Goal: Transaction & Acquisition: Purchase product/service

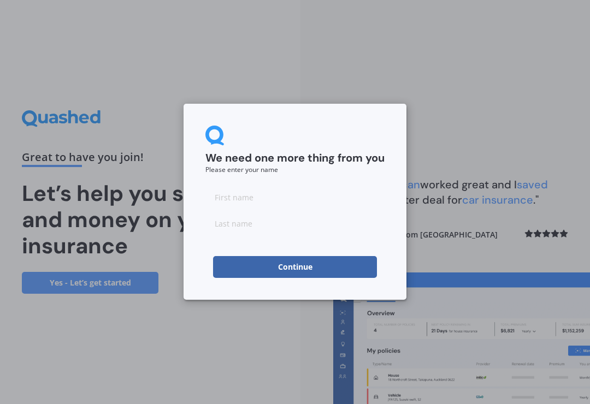
click at [257, 198] on input at bounding box center [294, 197] width 179 height 22
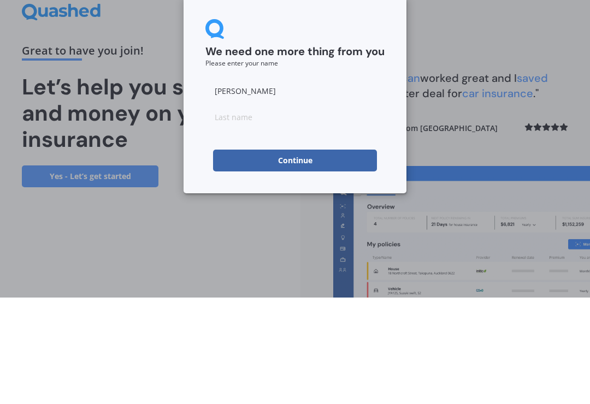
type input "[PERSON_NAME]"
click at [254, 213] on input at bounding box center [294, 224] width 179 height 22
type input "[PERSON_NAME]"
click at [317, 256] on button "Continue" at bounding box center [295, 267] width 164 height 22
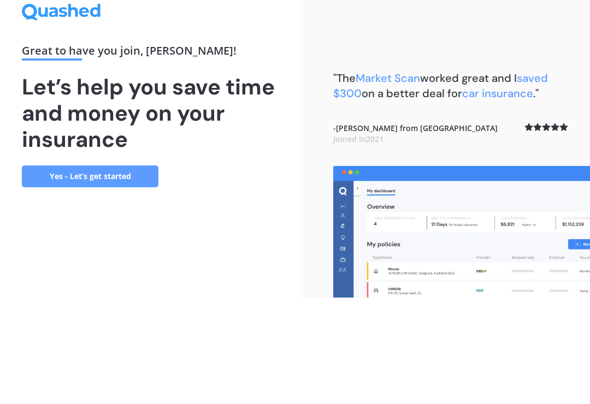
scroll to position [17, 0]
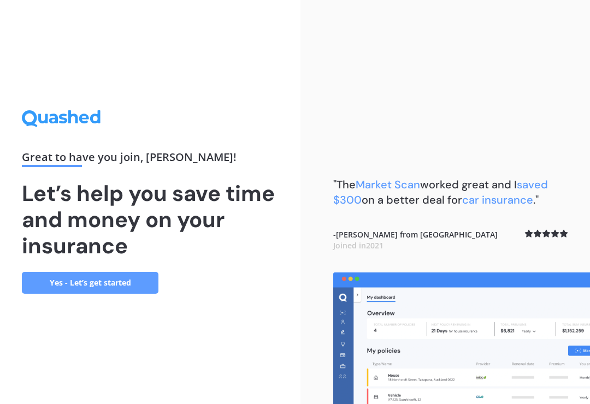
click at [79, 281] on link "Yes - Let’s get started" at bounding box center [90, 283] width 137 height 22
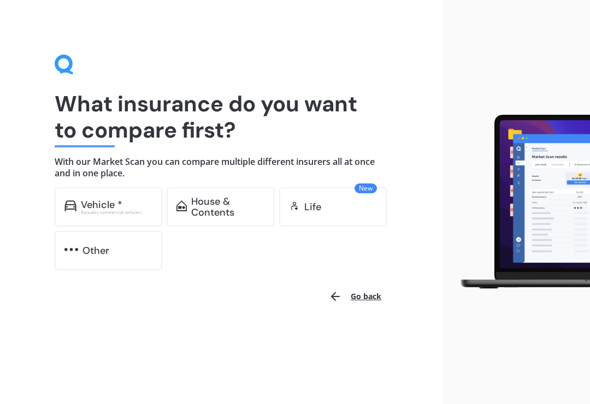
click at [91, 207] on div "Vehicle *" at bounding box center [102, 204] width 42 height 11
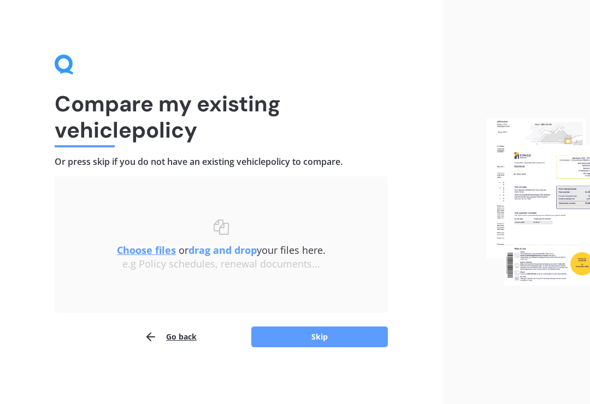
click at [339, 332] on button "Skip" at bounding box center [319, 337] width 137 height 21
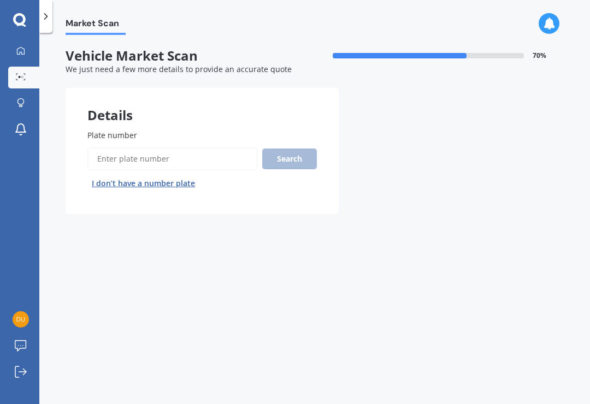
click at [179, 163] on input "Plate number" at bounding box center [172, 159] width 170 height 23
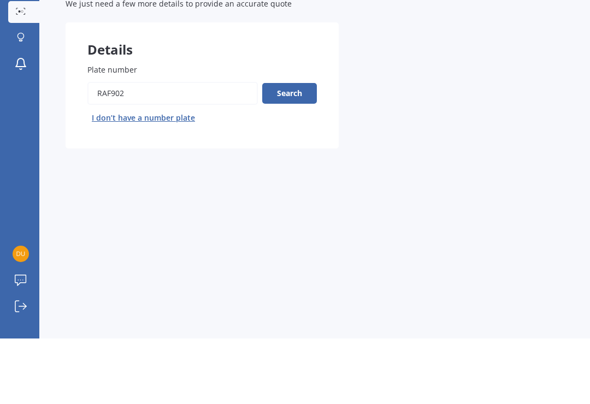
type input "Raf902"
click at [292, 149] on button "Search" at bounding box center [289, 159] width 55 height 21
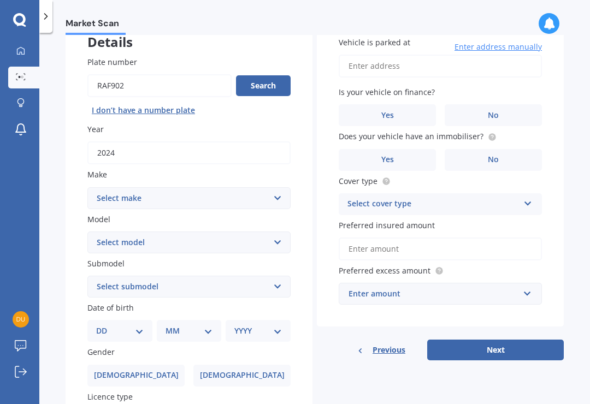
scroll to position [77, 0]
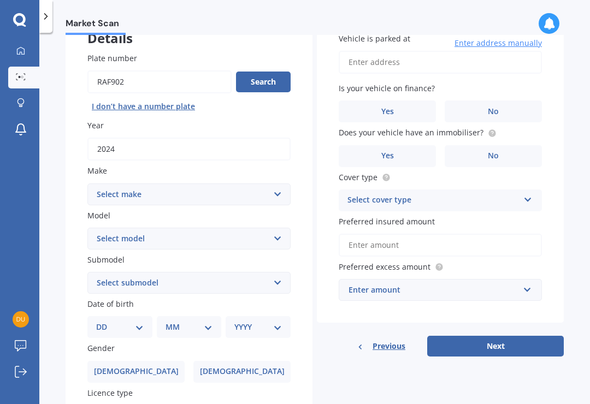
click at [271, 184] on select "Select make AC ALFA ROMEO ASTON [PERSON_NAME] AUDI AUSTIN BEDFORD Bentley BMW B…" at bounding box center [188, 195] width 203 height 22
click at [103, 228] on select "Select model C C63" at bounding box center [188, 239] width 203 height 22
click at [276, 228] on select "Select model C C63" at bounding box center [188, 239] width 203 height 22
click at [274, 184] on select "Select make AC ALFA ROMEO ASTON [PERSON_NAME] AUDI AUSTIN BEDFORD Bentley BMW B…" at bounding box center [188, 195] width 203 height 22
click at [275, 228] on select "Select model A45 A63 C C32 C36 C63 CLK CLS E43 E63 G63 GL63 GLE GLE-CLASS GLS G…" at bounding box center [188, 239] width 203 height 22
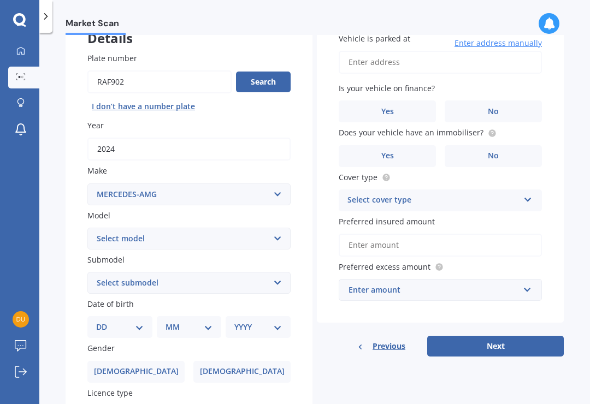
click at [267, 184] on select "Select make AC ALFA ROMEO ASTON [PERSON_NAME] AUDI AUSTIN BEDFORD Bentley BMW B…" at bounding box center [188, 195] width 203 height 22
click at [215, 228] on select "Select model 190 200 220 230 240 250 260 280 300 320 350 380 400 420 450 500 55…" at bounding box center [188, 239] width 203 height 22
click at [252, 184] on select "Select make AC ALFA ROMEO ASTON [PERSON_NAME] AUDI AUSTIN BEDFORD Bentley BMW B…" at bounding box center [188, 195] width 203 height 22
click at [281, 228] on select "Select model C C63" at bounding box center [188, 239] width 203 height 22
click at [102, 228] on select "Select model C C63" at bounding box center [188, 239] width 203 height 22
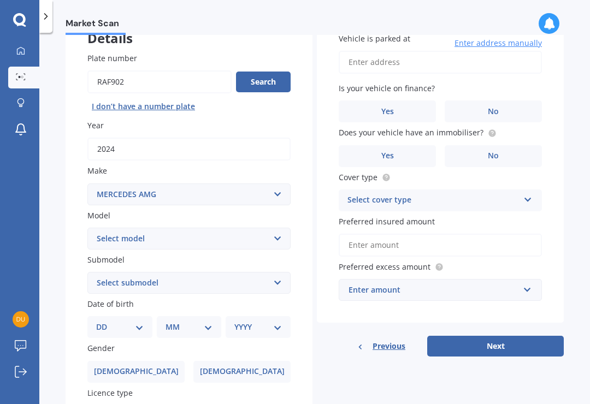
click at [277, 272] on select "Select submodel" at bounding box center [188, 283] width 203 height 22
click at [278, 228] on select "Select model C C63" at bounding box center [188, 239] width 203 height 22
click at [281, 184] on select "Select make AC ALFA ROMEO ASTON [PERSON_NAME] AUDI AUSTIN BEDFORD Bentley BMW B…" at bounding box center [188, 195] width 203 height 22
select select "MERCEDES-AMG"
click at [280, 228] on select "Select model A45 A63 C C32 C36 C63 CLK CLS E43 E63 G63 GL63 GLE GLE-CLASS GLS G…" at bounding box center [188, 239] width 203 height 22
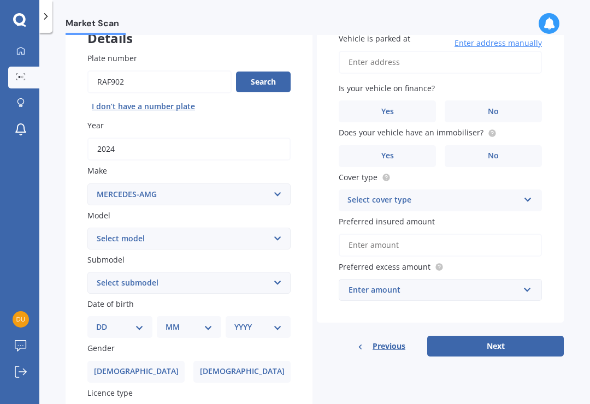
click at [166, 98] on button "I don’t have a number plate" at bounding box center [143, 106] width 112 height 17
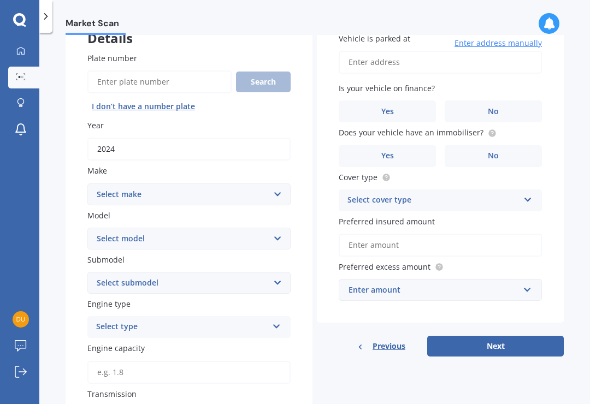
click at [272, 184] on select "Select make AC ALFA ROMEO ASTON [PERSON_NAME] AUDI AUSTIN BEDFORD Bentley BMW B…" at bounding box center [188, 195] width 203 height 22
click at [258, 228] on select "Select model A45 A63 C C32 C36 C63 CLK CLS E43 E63 G63 GL63 GLE GLE-CLASS GLS G…" at bounding box center [188, 239] width 203 height 22
click at [98, 272] on select "Select submodel" at bounding box center [188, 283] width 203 height 22
click at [274, 228] on select "Select model A45 A63 C C32 C36 C63 CLK CLS E43 E63 G63 GL63 GLE GLE-CLASS GLS G…" at bounding box center [188, 239] width 203 height 22
click at [281, 184] on select "Select make AC ALFA ROMEO ASTON [PERSON_NAME] AUDI AUSTIN BEDFORD Bentley BMW B…" at bounding box center [188, 195] width 203 height 22
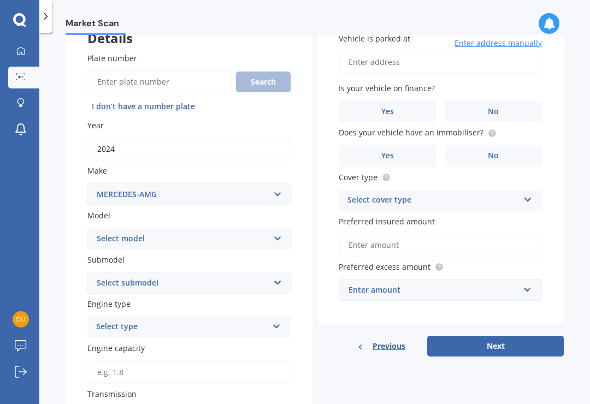
select select "MERCEDES AMG"
click at [269, 228] on select "Select model C C63" at bounding box center [188, 239] width 203 height 22
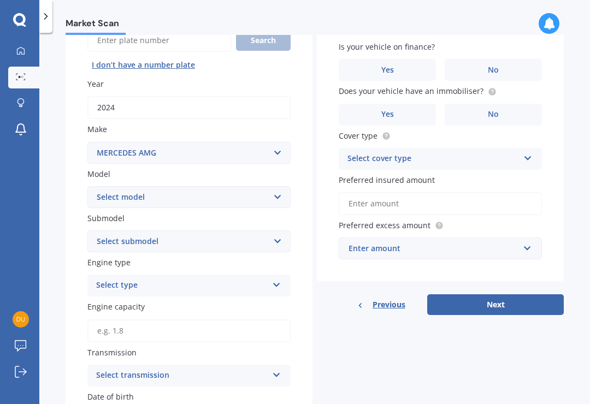
scroll to position [127, 0]
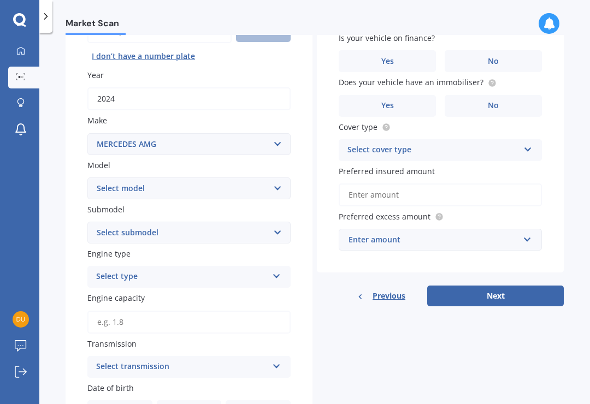
click at [273, 270] on icon at bounding box center [276, 274] width 9 height 8
click at [236, 289] on div "Petrol" at bounding box center [189, 299] width 202 height 20
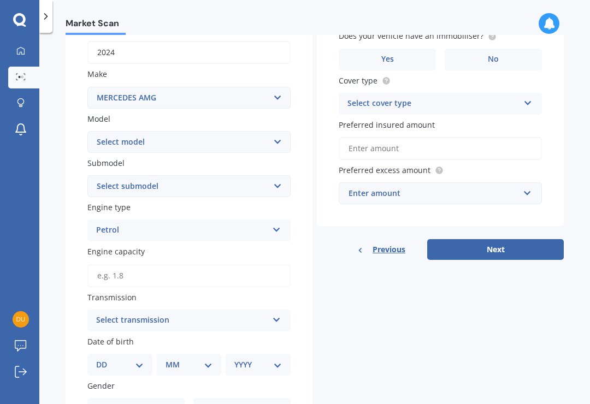
scroll to position [178, 0]
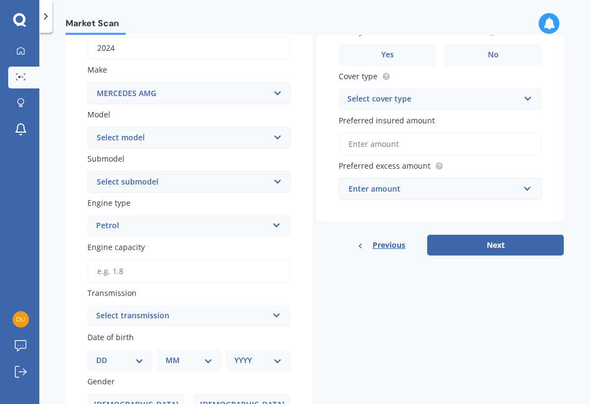
click at [232, 260] on input "Engine capacity" at bounding box center [188, 271] width 203 height 23
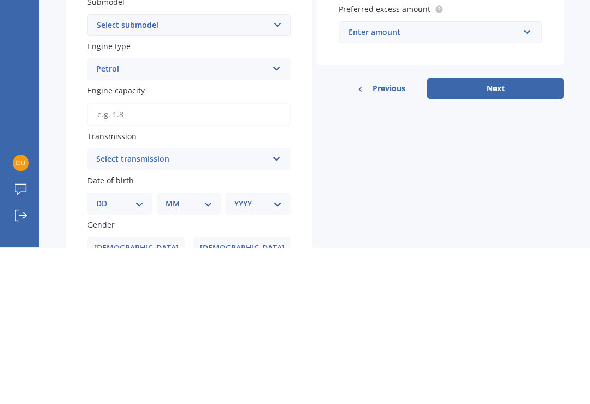
type input "2.0"
click at [254, 310] on div "Select transmission" at bounding box center [182, 316] width 172 height 13
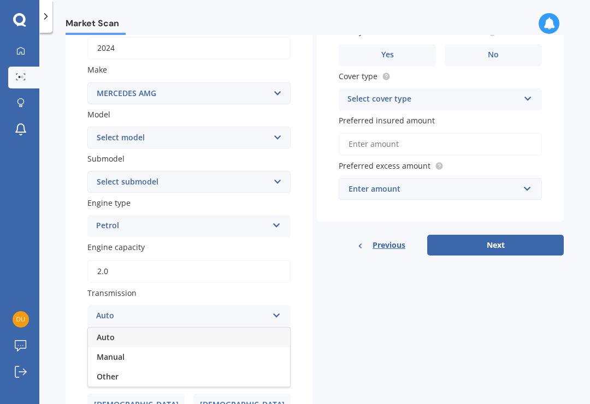
click at [166, 328] on div "Auto" at bounding box center [189, 338] width 202 height 20
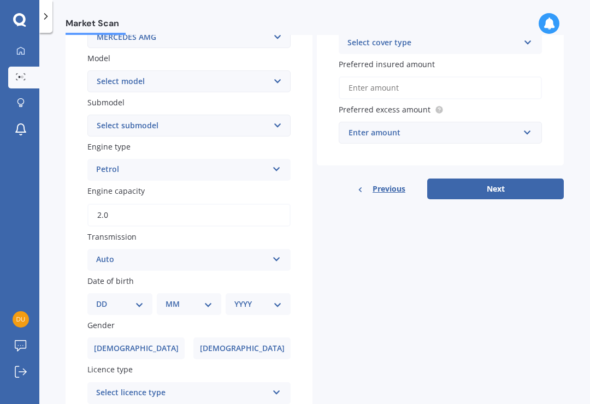
scroll to position [238, 0]
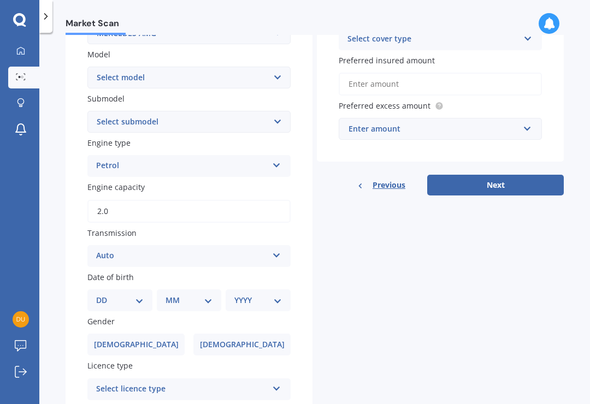
click at [143, 295] on select "DD 01 02 03 04 05 06 07 08 09 10 11 12 13 14 15 16 17 18 19 20 21 22 23 24 25 2…" at bounding box center [120, 301] width 48 height 12
select select "27"
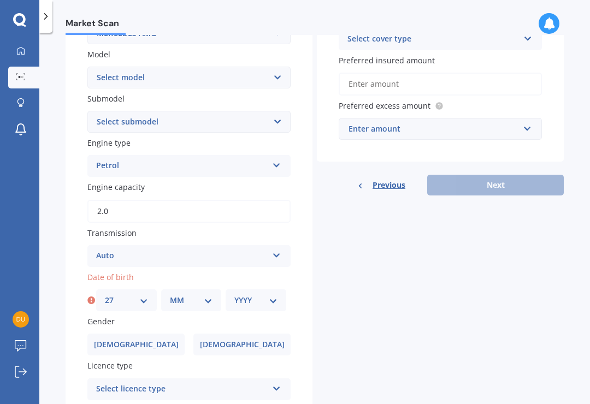
click at [211, 295] on select "MM 01 02 03 04 05 06 07 08 09 10 11 12" at bounding box center [191, 301] width 43 height 12
select select "03"
click at [262, 295] on select "YYYY 2025 2024 2023 2022 2021 2020 2019 2018 2017 2016 2015 2014 2013 2012 2011…" at bounding box center [255, 301] width 43 height 12
select select "1969"
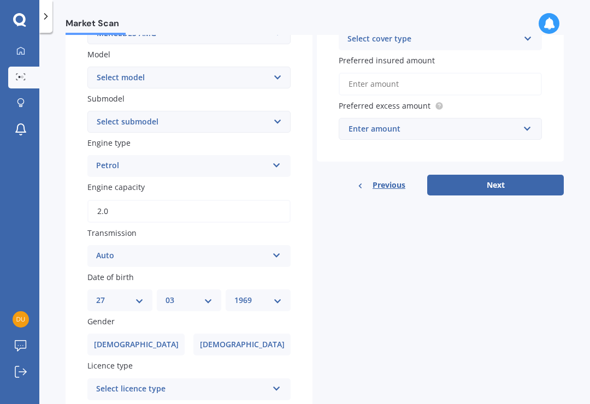
click at [253, 340] on span "[DEMOGRAPHIC_DATA]" at bounding box center [242, 344] width 85 height 9
click at [0, 0] on input "[DEMOGRAPHIC_DATA]" at bounding box center [0, 0] width 0 height 0
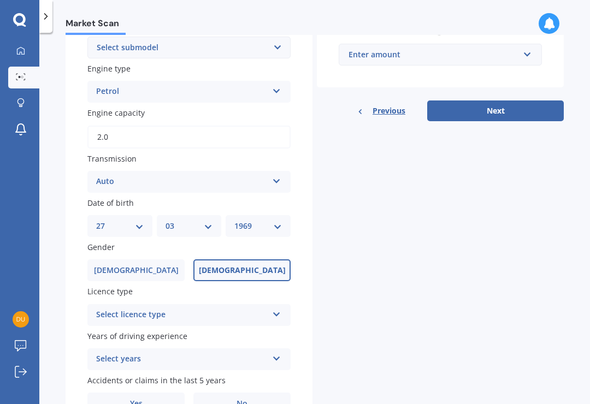
scroll to position [316, 0]
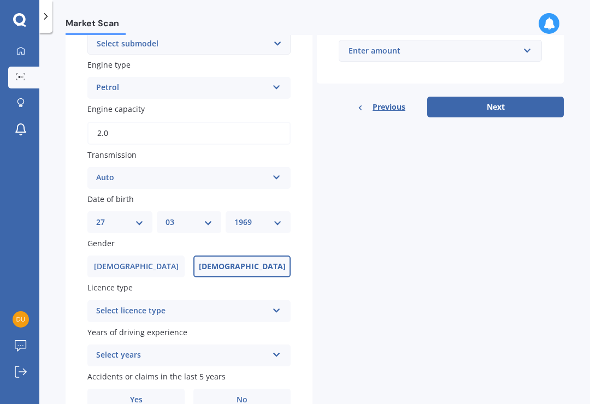
click at [249, 305] on div "Select licence type" at bounding box center [182, 311] width 172 height 13
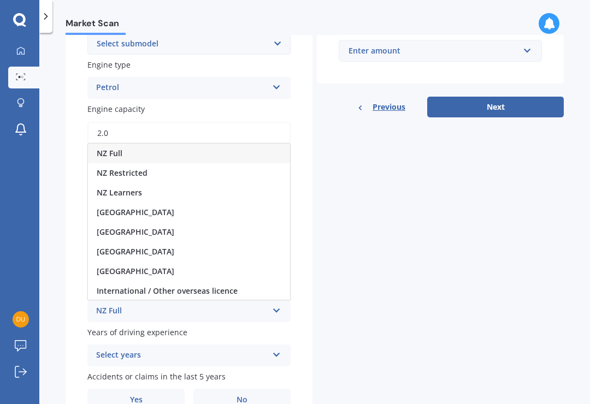
click at [98, 305] on div "NZ Full" at bounding box center [182, 311] width 172 height 13
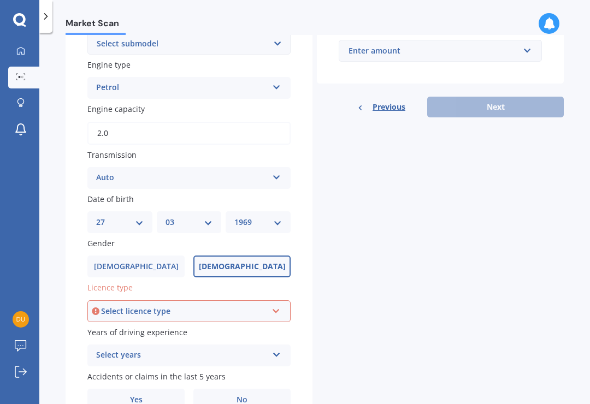
click at [247, 305] on div "Select licence type" at bounding box center [184, 311] width 166 height 12
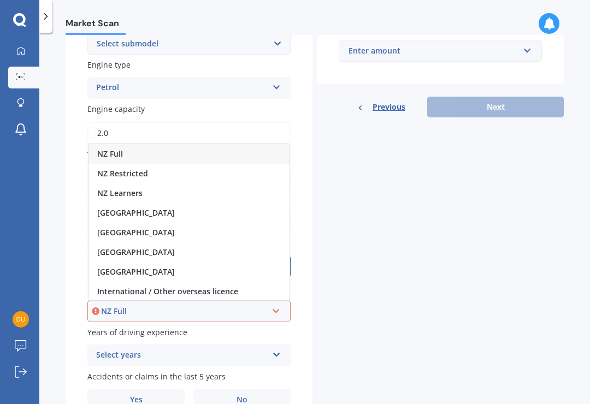
click at [146, 144] on div "NZ Full" at bounding box center [189, 154] width 201 height 20
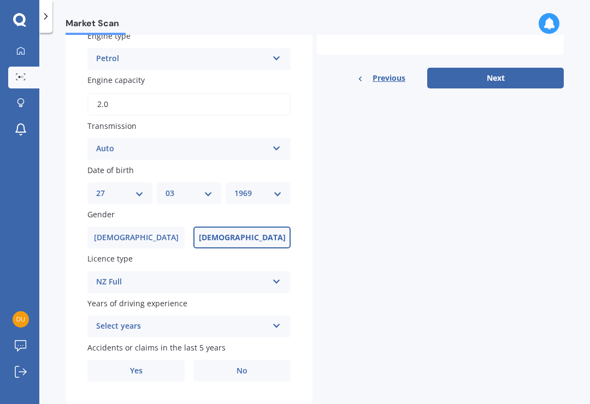
scroll to position [344, 0]
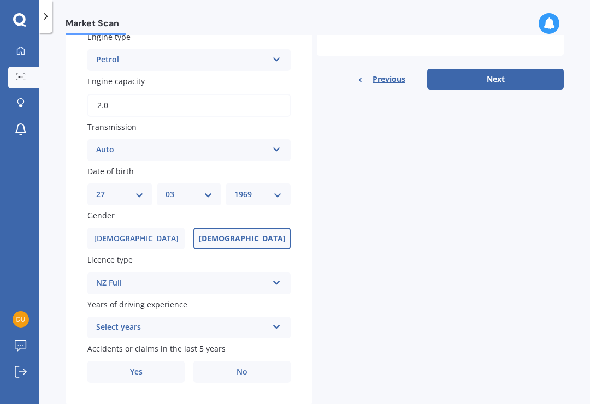
click at [276, 321] on icon at bounding box center [276, 325] width 9 height 8
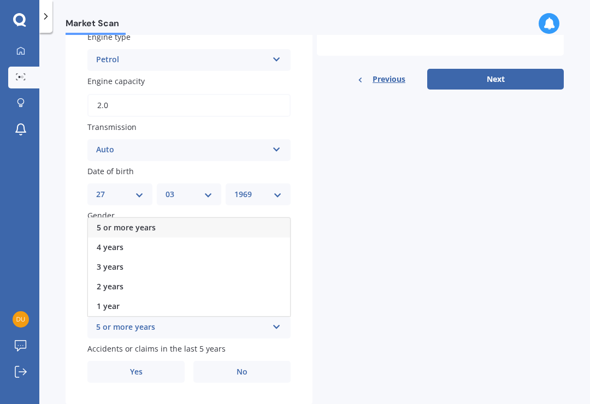
click at [202, 218] on div "5 or more years" at bounding box center [189, 228] width 202 height 20
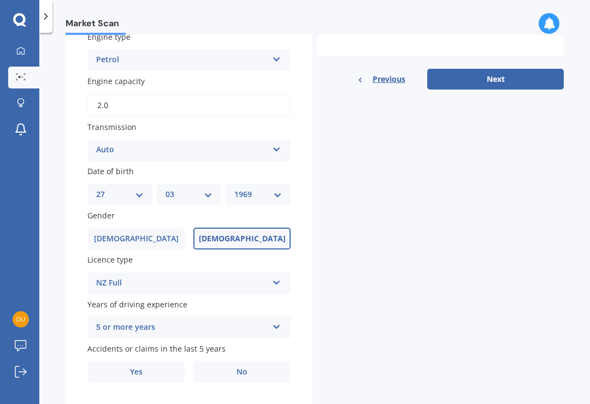
click at [251, 361] on label "No" at bounding box center [241, 372] width 97 height 22
click at [0, 0] on input "No" at bounding box center [0, 0] width 0 height 0
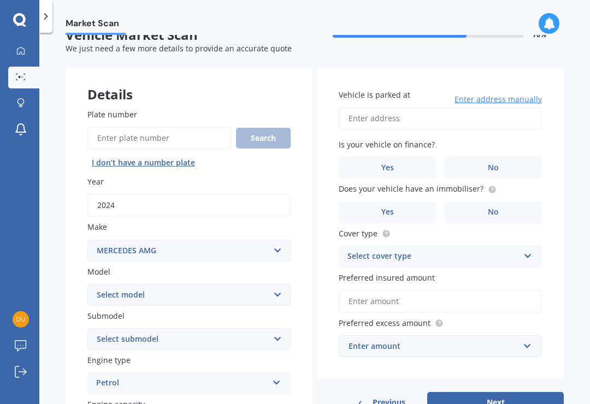
scroll to position [32, 0]
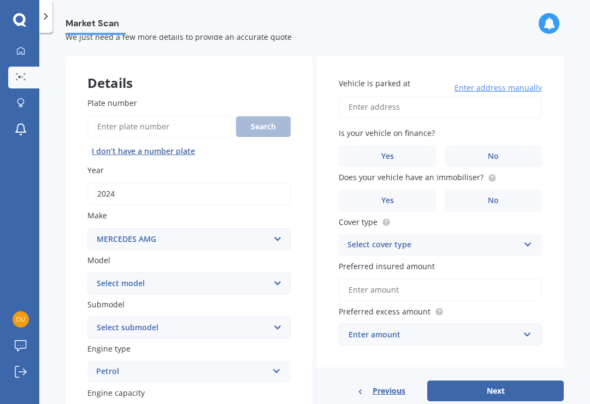
click at [278, 273] on select "Select model C C63" at bounding box center [188, 284] width 203 height 22
click at [268, 228] on select "Select make AC ALFA ROMEO ASTON [PERSON_NAME] AUDI AUSTIN BEDFORD Bentley BMW B…" at bounding box center [188, 239] width 203 height 22
select select "MERCEDES-AMG"
click at [278, 228] on select "Select make AC ALFA ROMEO ASTON [PERSON_NAME] AUDI AUSTIN BEDFORD Bentley BMW B…" at bounding box center [188, 239] width 203 height 22
click at [279, 273] on select "Select model A45 A63 C C32 C36 C63 CLK CLS E43 E63 G63 GL63 GLE GLE-CLASS GLS G…" at bounding box center [188, 284] width 203 height 22
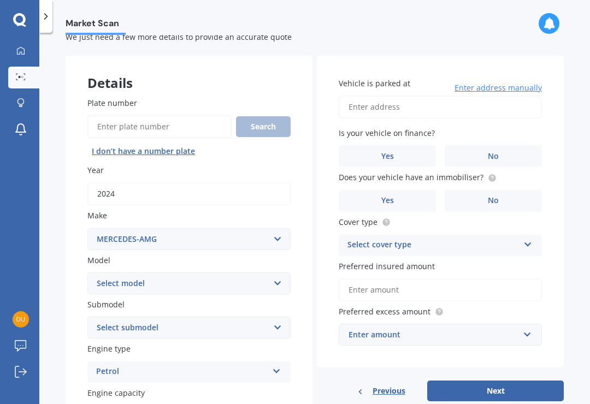
select select "A45"
click at [278, 273] on select "Select model A45 A63 C C32 C36 C63 CLK CLS E43 E63 G63 GL63 GLE GLE-CLASS GLS G…" at bounding box center [188, 284] width 203 height 22
click at [280, 228] on select "Select make AC ALFA ROMEO ASTON [PERSON_NAME] AUDI AUSTIN BEDFORD Bentley BMW B…" at bounding box center [188, 239] width 203 height 22
select select "MERCEDES BENZ"
click at [282, 299] on div "Engine type Petrol Petrol Diesel EV Hybrid" at bounding box center [188, 319] width 203 height 40
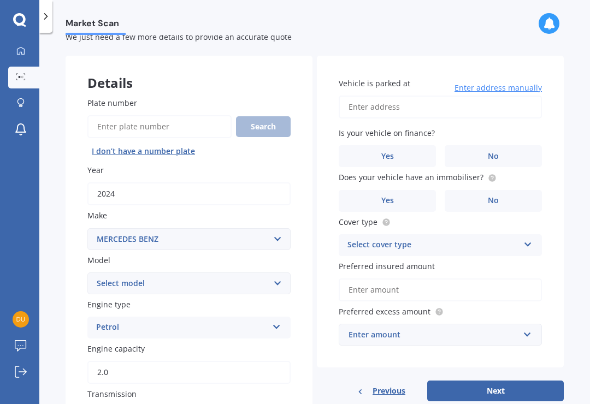
click at [282, 273] on select "Select model 190 200 220 230 240 250 260 280 300 320 350 380 400 420 450 500 55…" at bounding box center [188, 284] width 203 height 22
click at [278, 273] on select "Select model 190 200 220 230 240 250 260 280 300 320 350 380 400 420 450 500 55…" at bounding box center [188, 284] width 203 height 22
select select "A250"
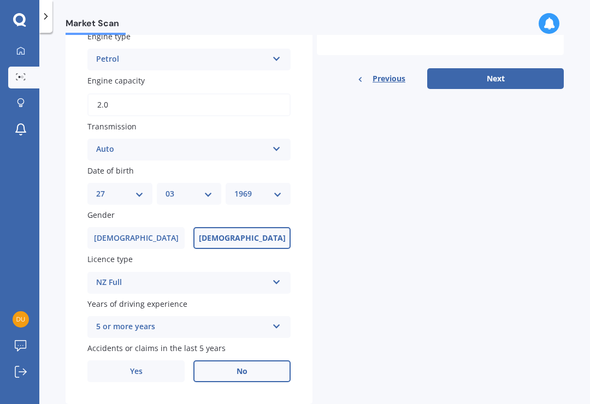
scroll to position [344, 0]
click at [482, 69] on button "Next" at bounding box center [495, 79] width 137 height 21
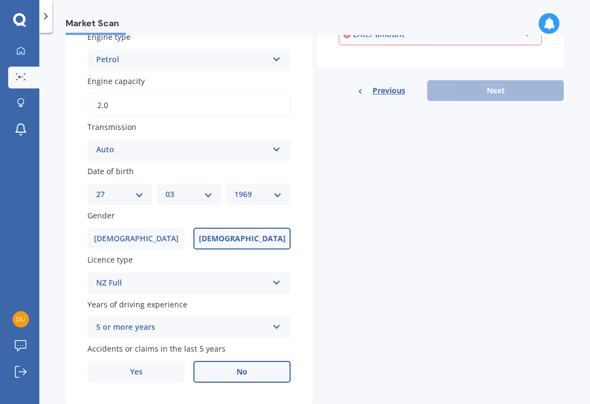
scroll to position [99, 0]
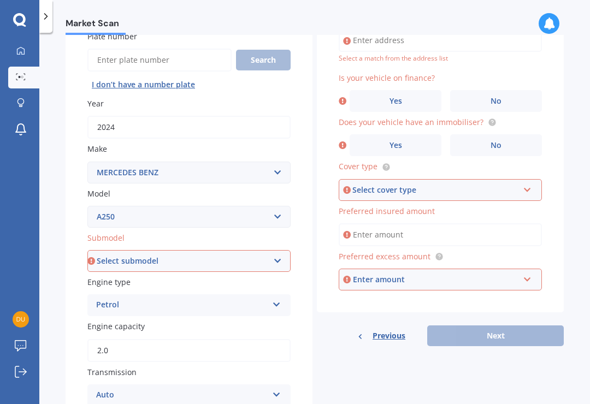
click at [500, 99] on span "No" at bounding box center [496, 101] width 11 height 9
click at [0, 0] on input "No" at bounding box center [0, 0] width 0 height 0
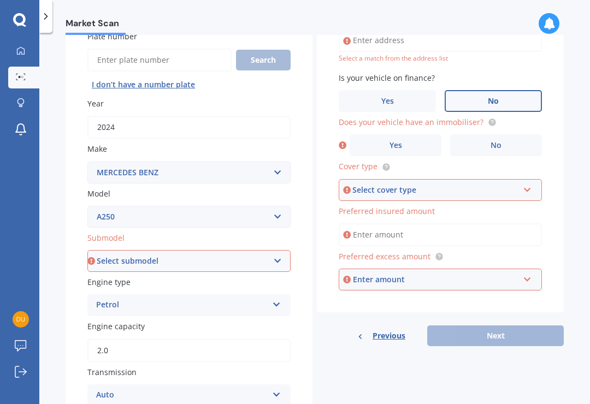
click at [405, 142] on label "Yes" at bounding box center [396, 145] width 92 height 22
click at [0, 0] on input "Yes" at bounding box center [0, 0] width 0 height 0
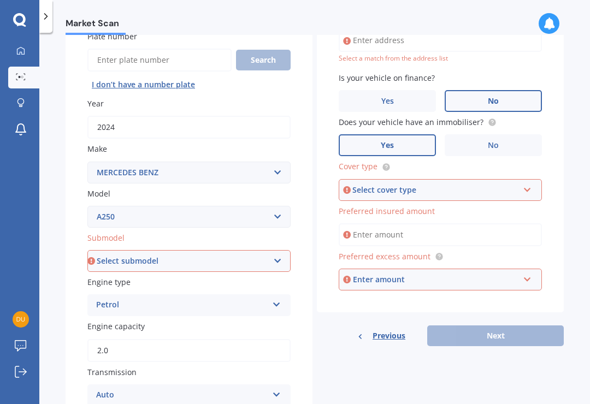
click at [525, 191] on div "Select cover type Comprehensive Third Party, Fire & Theft Third Party" at bounding box center [440, 190] width 203 height 22
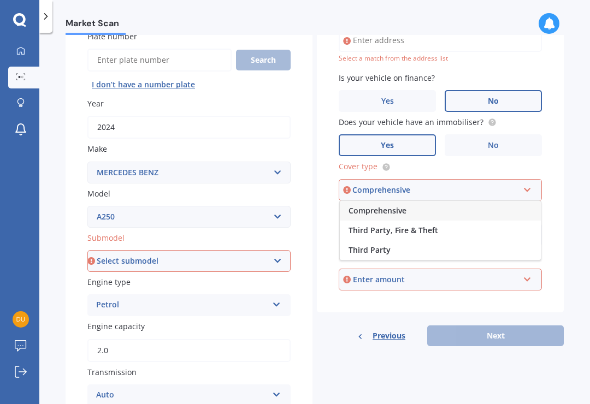
click at [456, 211] on div "Comprehensive" at bounding box center [440, 211] width 201 height 20
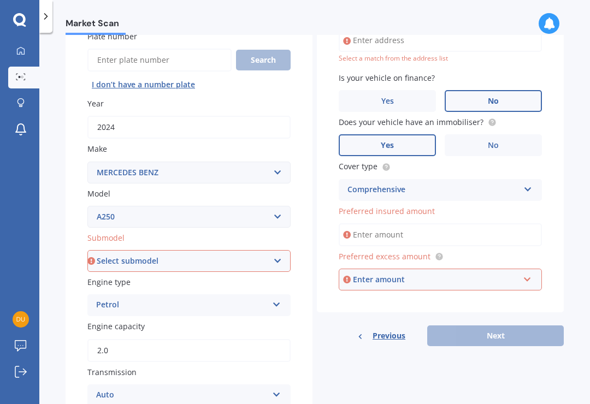
click at [496, 233] on input "Preferred insured amount" at bounding box center [440, 234] width 203 height 23
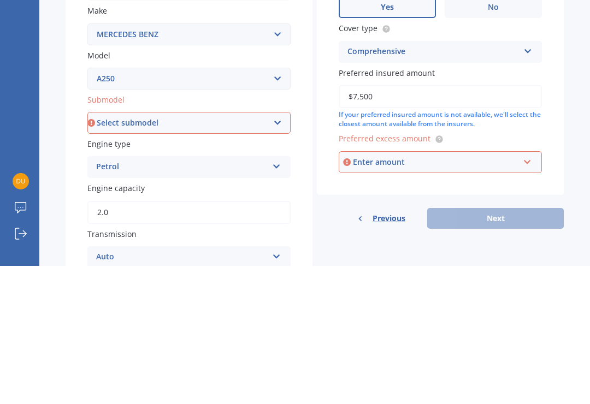
type input "$75,000"
click at [523, 290] on input "text" at bounding box center [436, 300] width 193 height 21
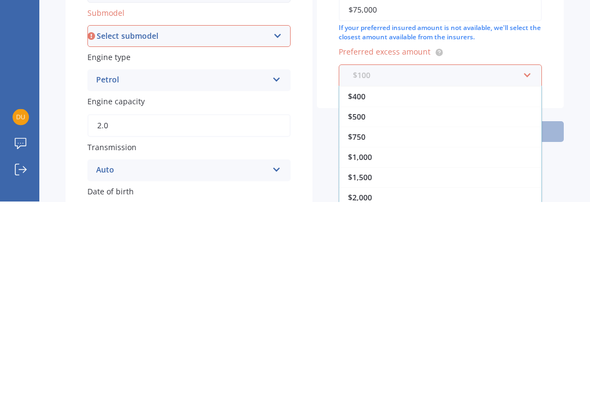
scroll to position [125, 0]
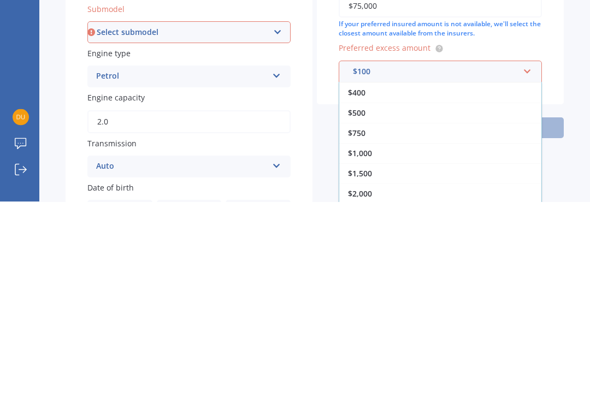
click at [396, 346] on div "$1,000" at bounding box center [440, 356] width 202 height 20
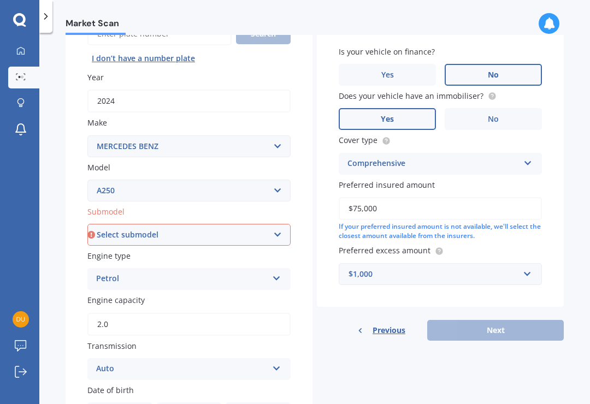
click at [504, 320] on div "Previous Next" at bounding box center [440, 330] width 247 height 21
click at [279, 224] on select "Select submodel 4M Sport" at bounding box center [188, 235] width 203 height 22
select select "SPORT"
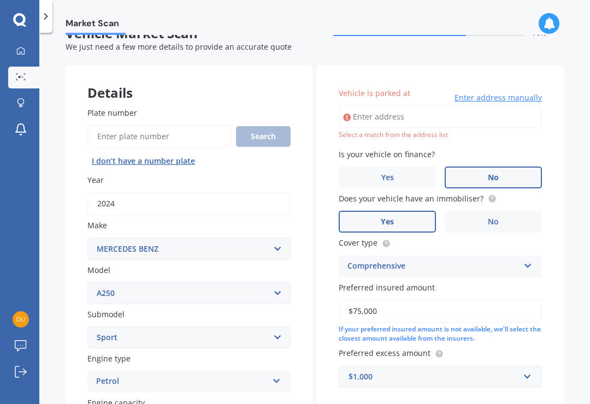
scroll to position [22, 0]
click at [414, 105] on input "Vehicle is parked at" at bounding box center [440, 116] width 203 height 23
type input "[STREET_ADDRESS][PERSON_NAME]"
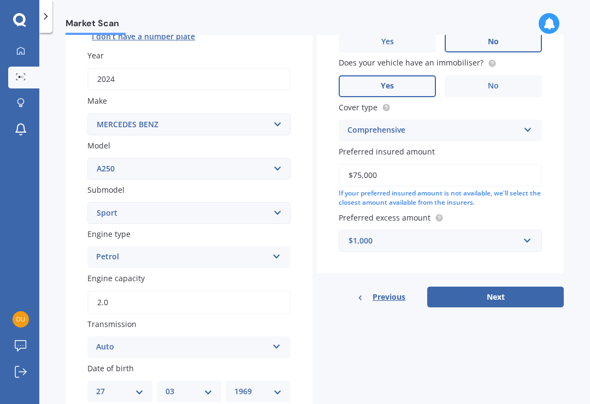
click at [529, 287] on button "Next" at bounding box center [495, 297] width 137 height 21
select select "27"
select select "03"
select select "1969"
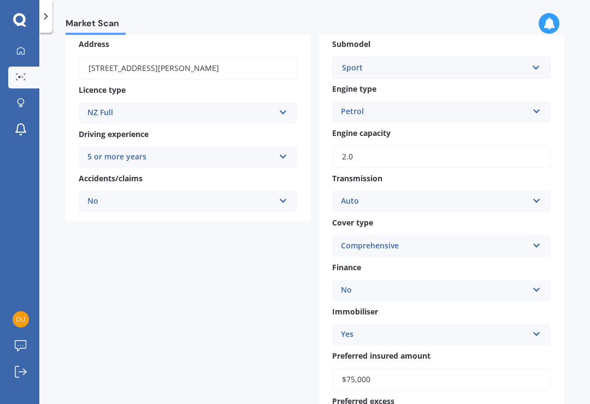
click at [527, 284] on div "No" at bounding box center [434, 290] width 187 height 13
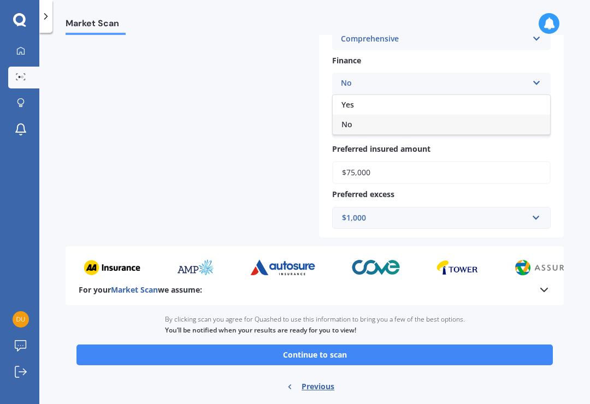
scroll to position [353, 0]
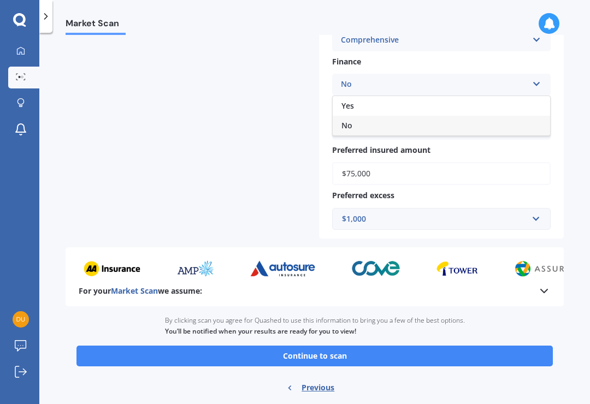
click at [494, 346] on button "Continue to scan" at bounding box center [314, 356] width 476 height 21
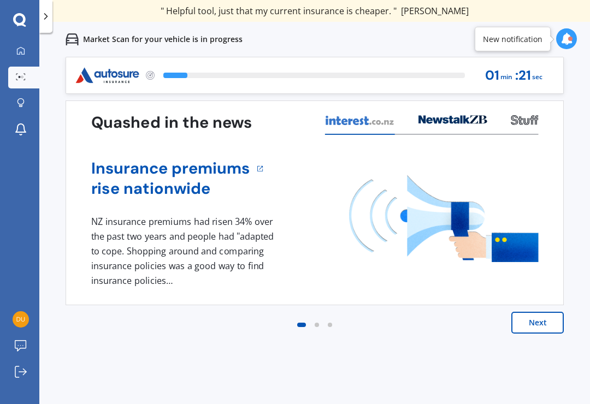
click at [550, 323] on button "Next" at bounding box center [537, 323] width 52 height 22
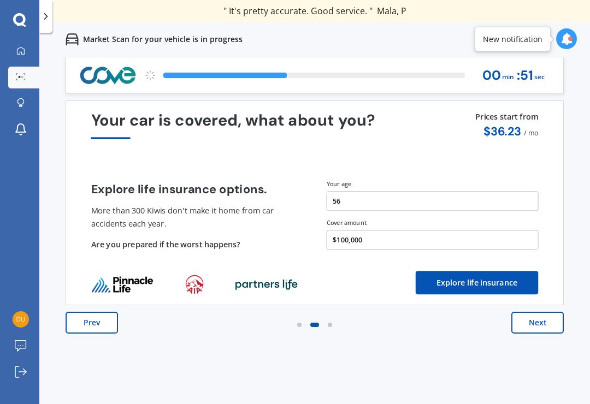
click at [78, 325] on button "Prev" at bounding box center [92, 323] width 52 height 22
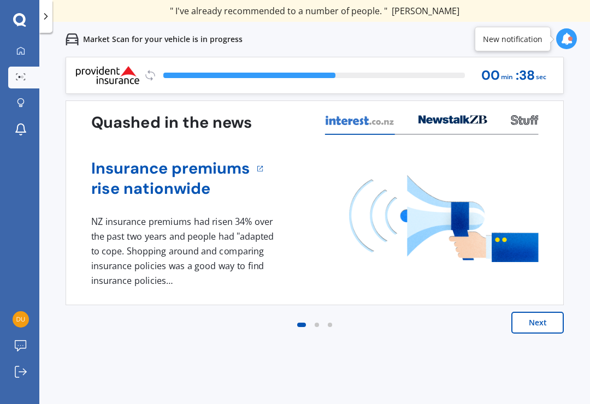
click at [532, 42] on div "New notification" at bounding box center [513, 39] width 60 height 11
click at [572, 41] on icon at bounding box center [567, 39] width 12 height 12
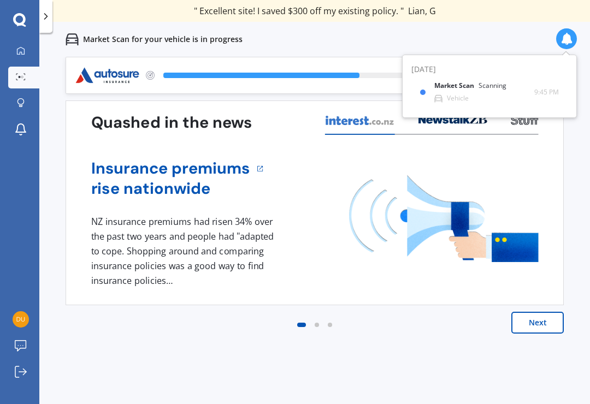
click at [485, 39] on div "Market Scan for your vehicle is in progress" at bounding box center [314, 39] width 551 height 35
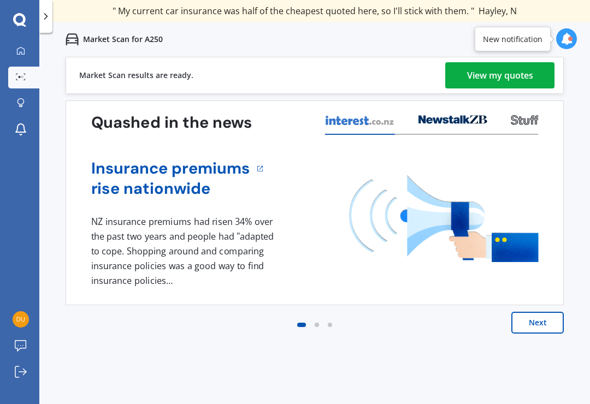
click at [522, 83] on div "View my quotes" at bounding box center [500, 75] width 66 height 26
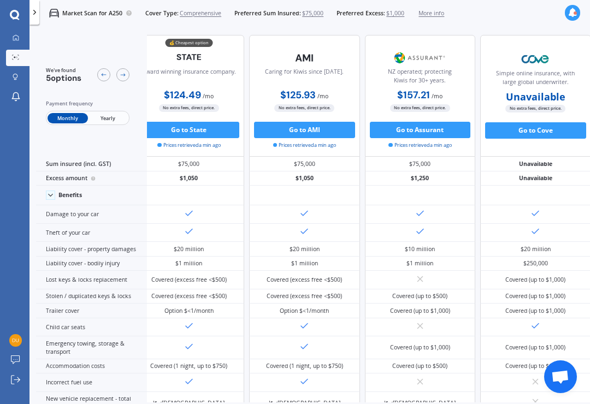
scroll to position [0, 16]
